Goal: Transaction & Acquisition: Purchase product/service

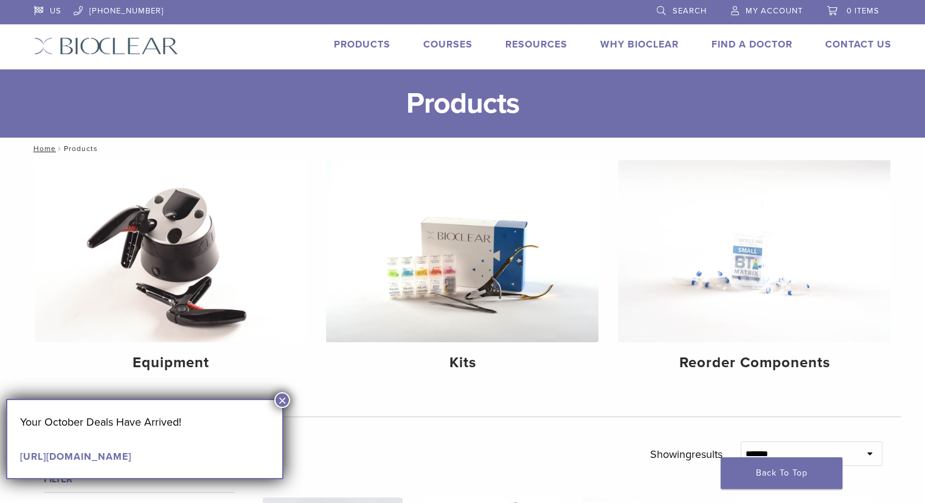
click at [282, 398] on button "×" at bounding box center [282, 400] width 16 height 16
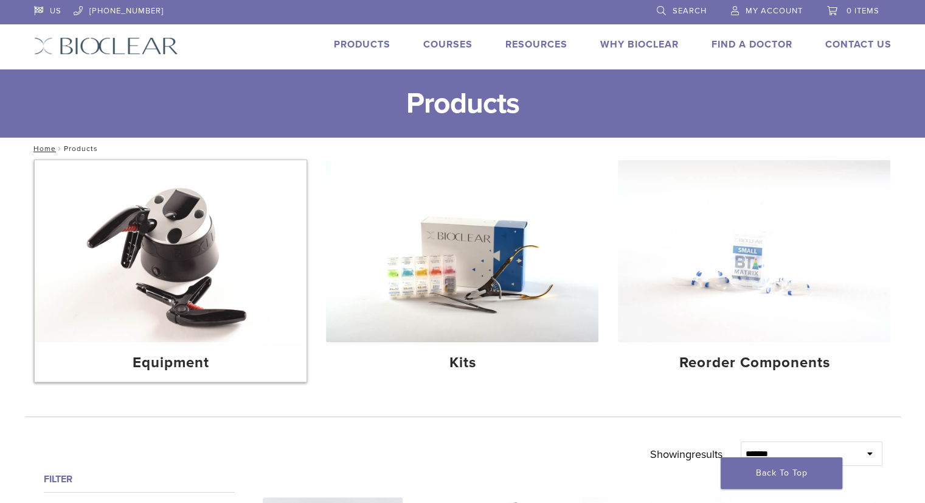
click at [182, 287] on img at bounding box center [171, 251] width 273 height 182
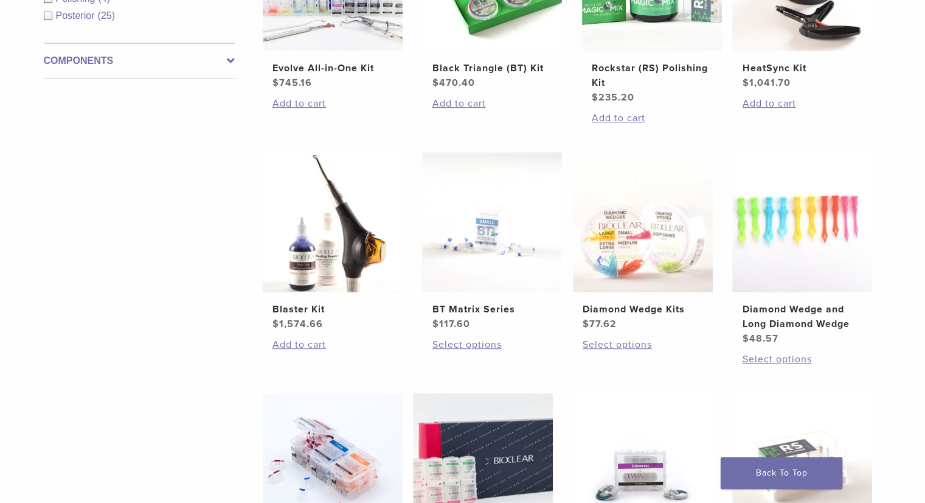
scroll to position [587, 0]
click at [625, 236] on img at bounding box center [643, 221] width 140 height 140
click at [789, 231] on img at bounding box center [803, 221] width 140 height 140
click at [655, 205] on img at bounding box center [643, 221] width 140 height 140
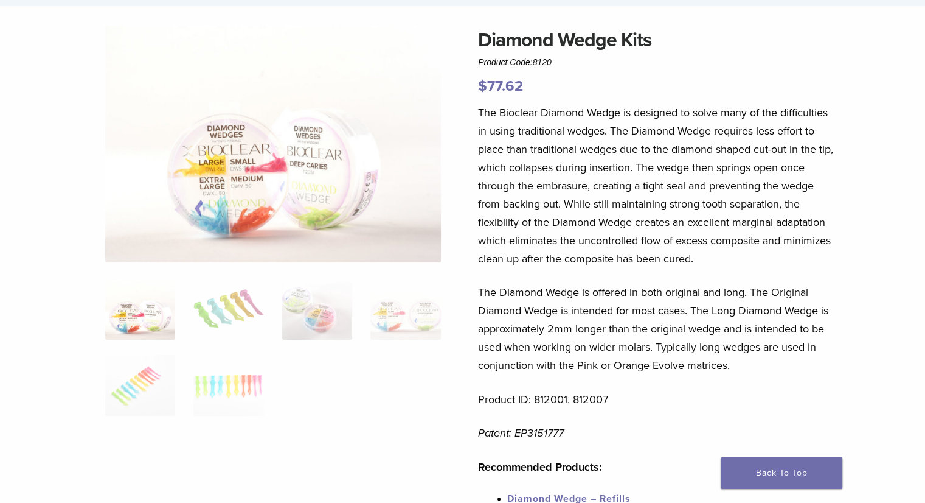
scroll to position [84, 0]
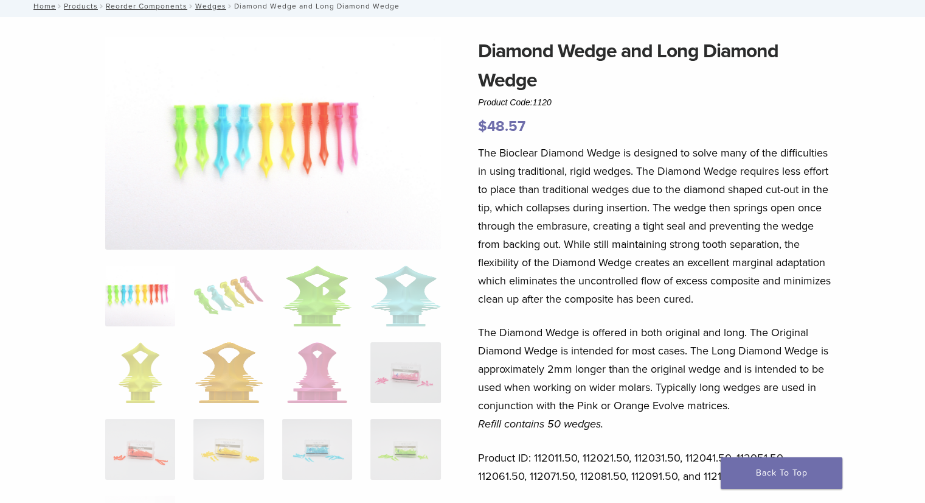
scroll to position [75, 0]
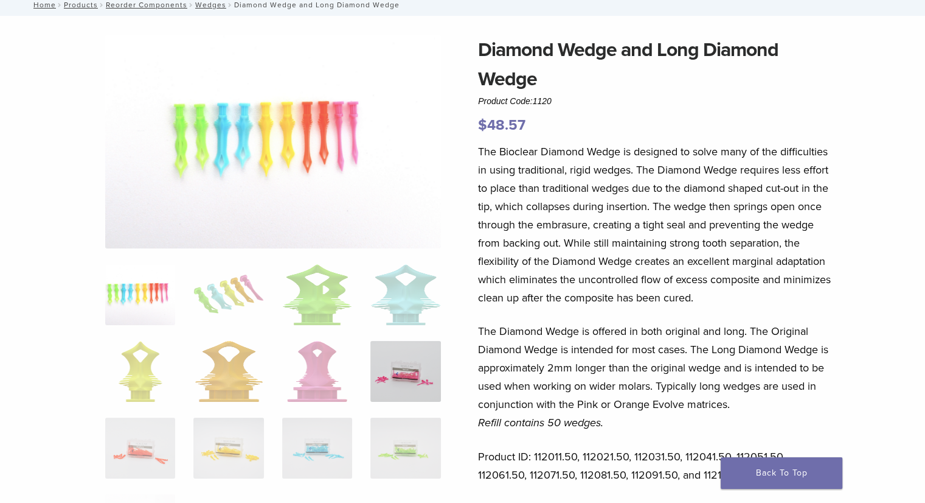
click at [399, 390] on img at bounding box center [406, 371] width 70 height 61
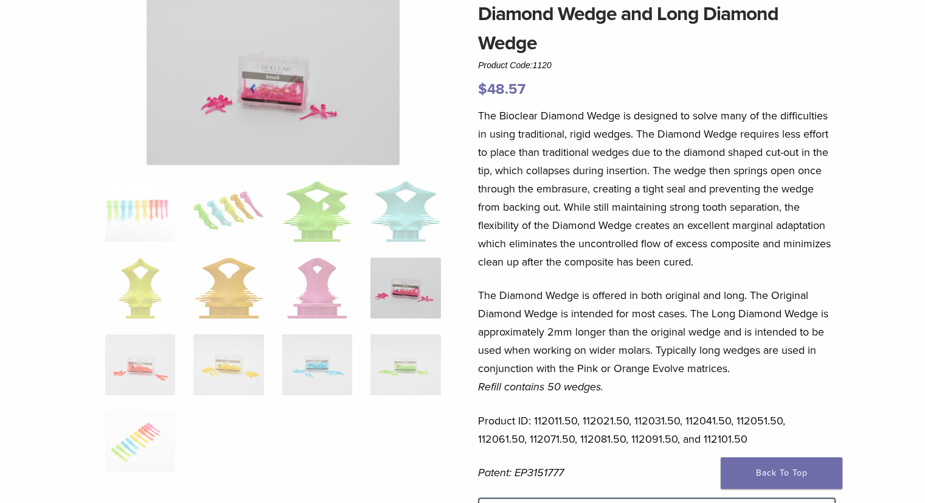
scroll to position [112, 0]
click at [275, 131] on img at bounding box center [273, 81] width 253 height 165
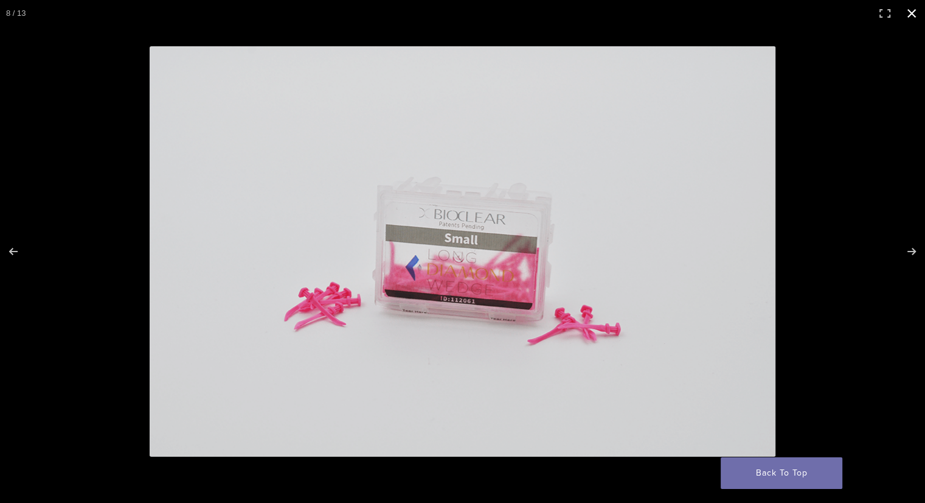
click at [910, 13] on button "Close (Esc)" at bounding box center [912, 13] width 27 height 27
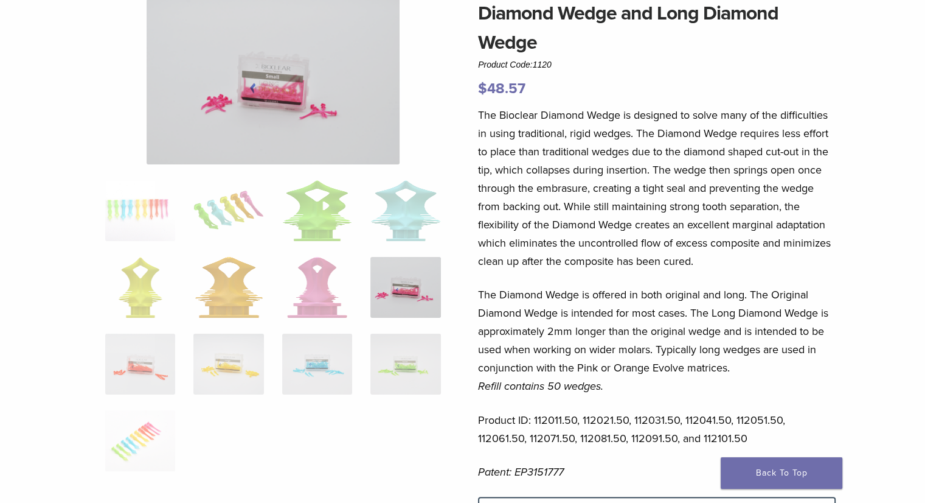
scroll to position [110, 0]
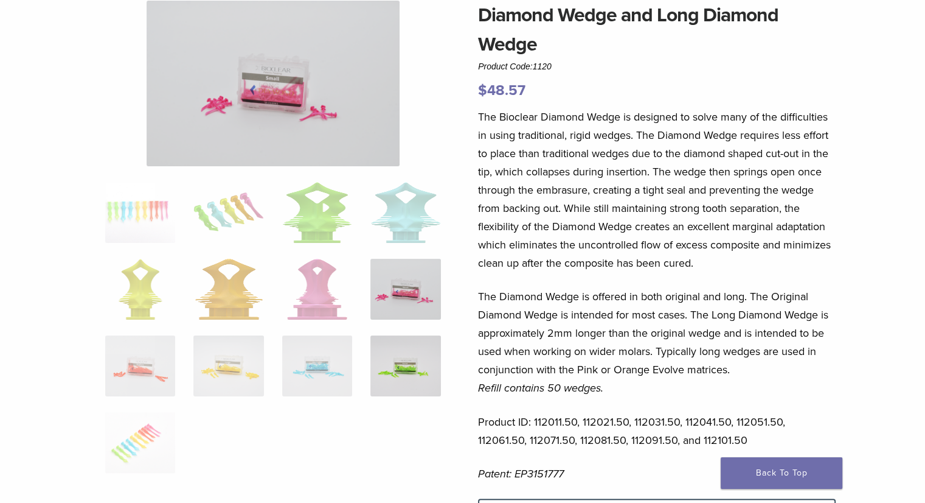
click at [425, 378] on img at bounding box center [406, 365] width 70 height 61
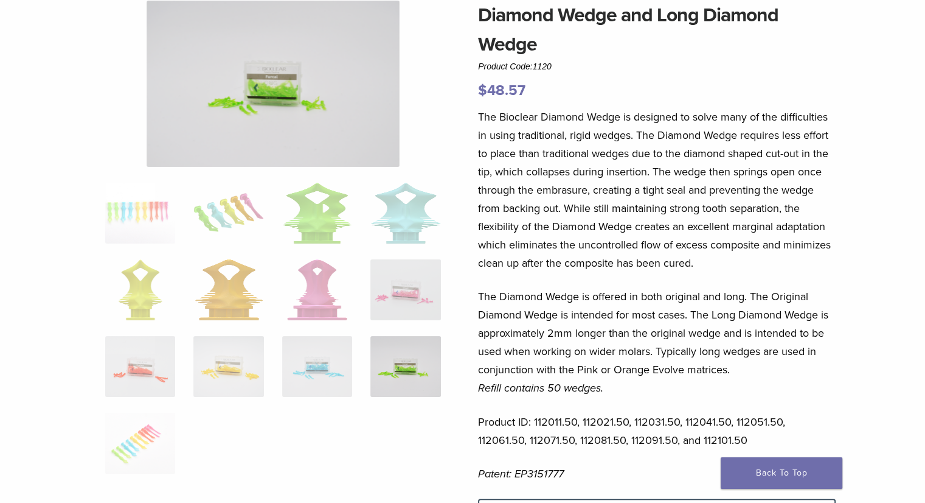
click at [307, 106] on img at bounding box center [273, 84] width 253 height 166
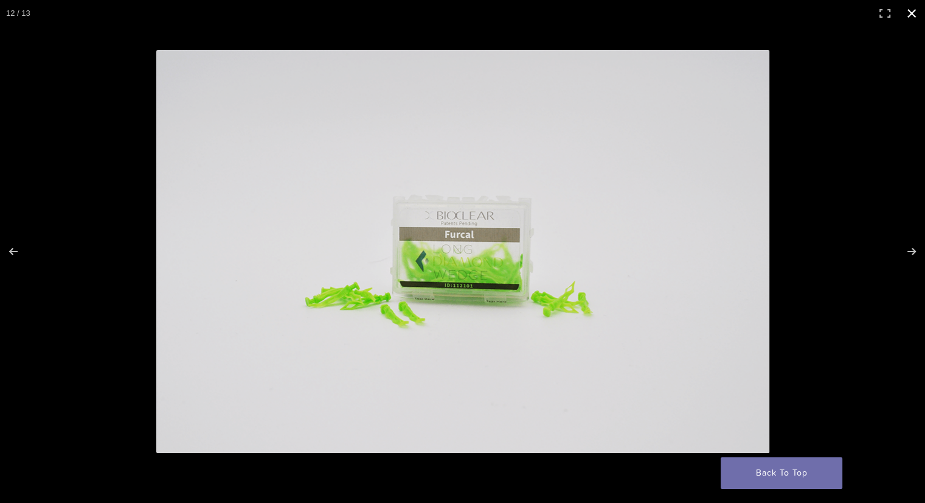
click at [910, 13] on button "Close (Esc)" at bounding box center [912, 13] width 27 height 27
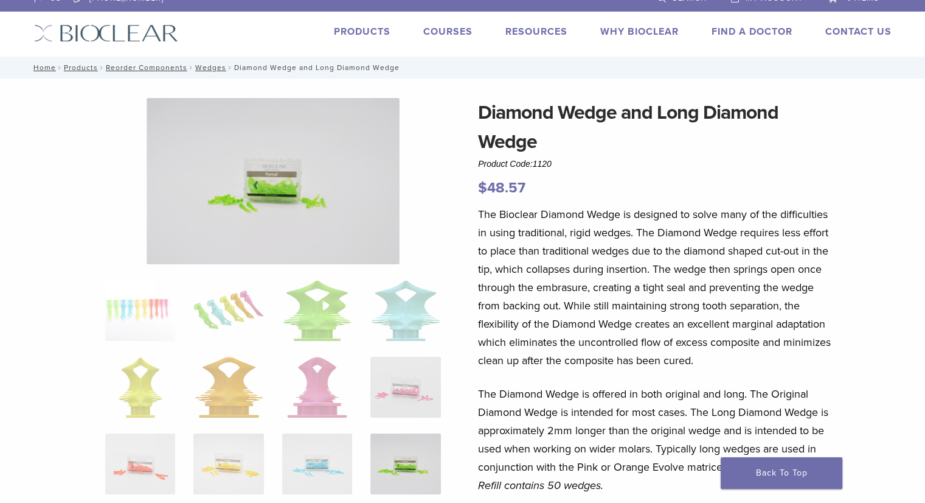
scroll to position [0, 0]
